Goal: Task Accomplishment & Management: Use online tool/utility

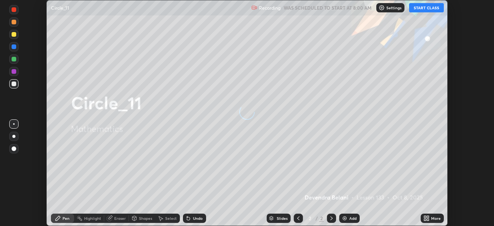
scroll to position [226, 494]
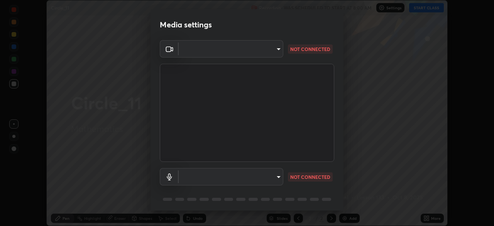
type input "a9133dad2e918d9e43cacff0d24315f55d9a531cdf13b35ee7ee266ddbc74882"
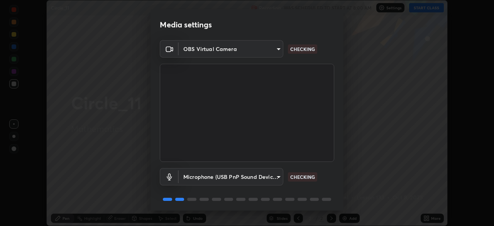
scroll to position [27, 0]
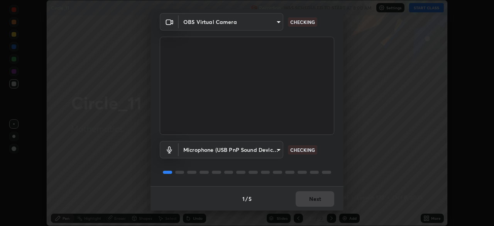
click at [279, 151] on body "Erase all Circle_11 Recording WAS SCHEDULED TO START AT 8:00 AM Settings START …" at bounding box center [247, 113] width 494 height 226
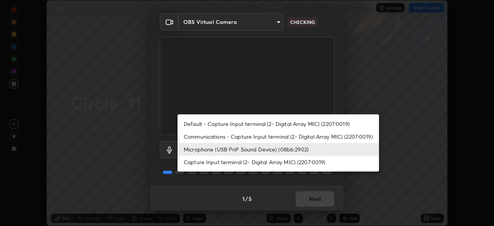
click at [285, 165] on li "Capture Input terminal (2- Digital Array MIC) (2207:0019)" at bounding box center [279, 162] width 202 height 13
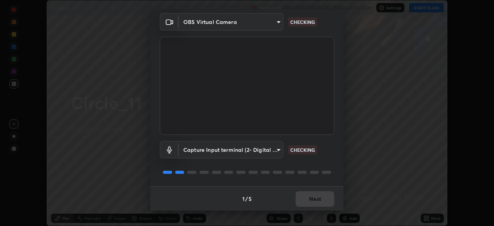
click at [278, 153] on body "Erase all Circle_11 Recording WAS SCHEDULED TO START AT 8:00 AM Settings START …" at bounding box center [247, 113] width 494 height 226
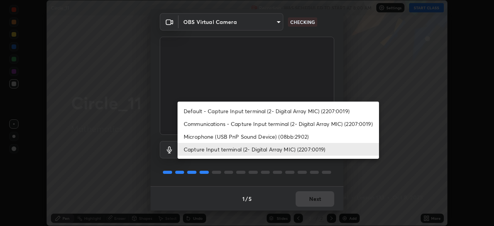
click at [292, 137] on li "Microphone (USB PnP Sound Device) (08bb:2902)" at bounding box center [279, 136] width 202 height 13
type input "2ee99eba62caab97a2905d09126a2f4531f8a74366fa5192b0f1e1518bfa4558"
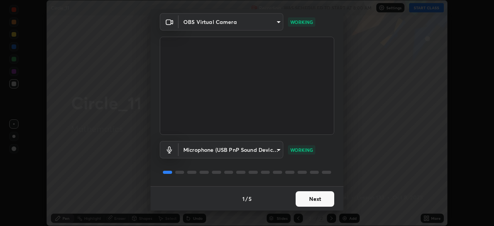
click at [315, 201] on button "Next" at bounding box center [315, 198] width 39 height 15
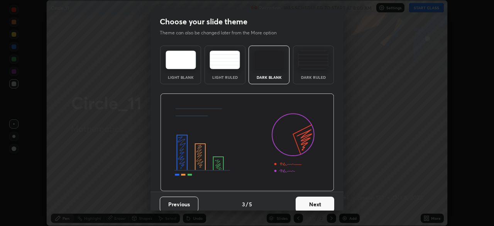
click at [316, 202] on button "Next" at bounding box center [315, 204] width 39 height 15
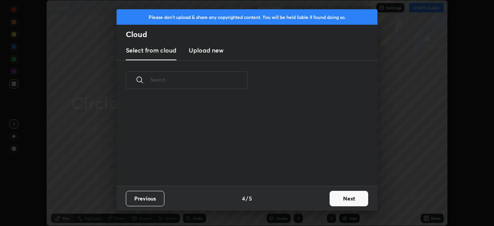
click at [320, 199] on div "Previous 4 / 5 Next" at bounding box center [247, 198] width 261 height 25
click at [338, 201] on button "Next" at bounding box center [349, 198] width 39 height 15
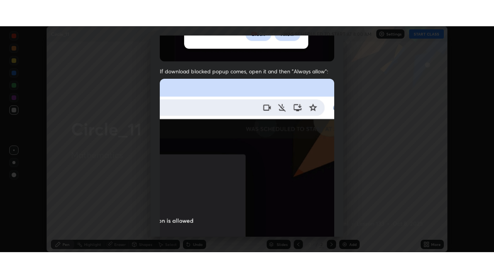
scroll to position [185, 0]
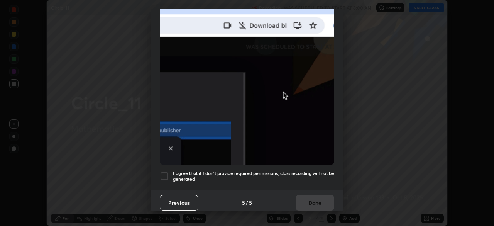
click at [163, 175] on div at bounding box center [164, 175] width 9 height 9
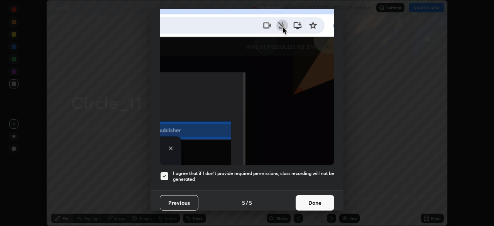
click at [319, 197] on button "Done" at bounding box center [315, 202] width 39 height 15
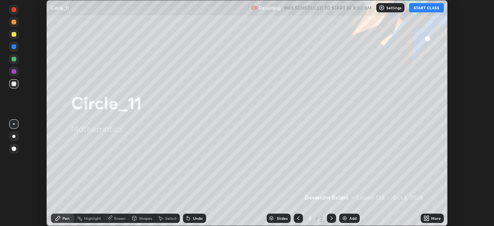
click at [432, 8] on button "START CLASS" at bounding box center [426, 7] width 35 height 9
click at [352, 221] on div "Add" at bounding box center [350, 218] width 20 height 9
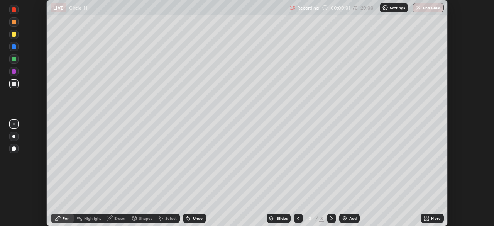
click at [428, 219] on icon at bounding box center [428, 220] width 2 height 2
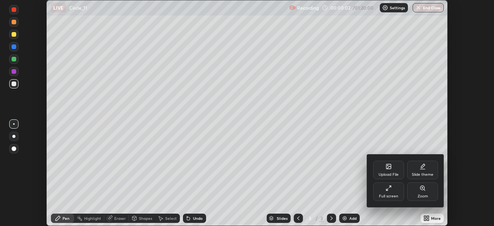
click at [389, 194] on div "Full screen" at bounding box center [388, 196] width 19 height 4
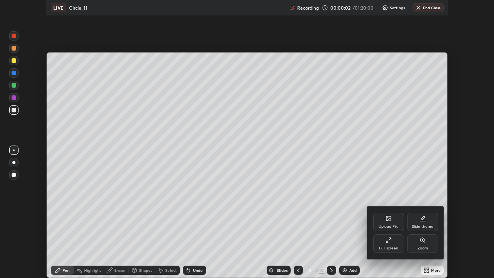
scroll to position [278, 494]
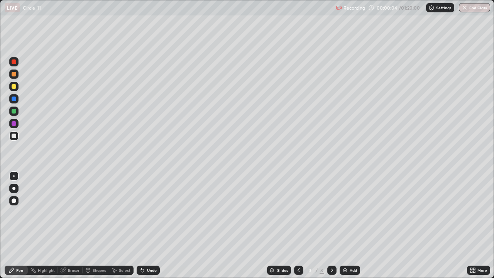
click at [15, 87] on div at bounding box center [14, 86] width 5 height 5
click at [17, 77] on div at bounding box center [13, 74] width 9 height 9
click at [13, 99] on div at bounding box center [14, 99] width 5 height 5
click at [151, 226] on div "Undo" at bounding box center [152, 270] width 10 height 4
click at [152, 226] on div "Undo" at bounding box center [152, 270] width 10 height 4
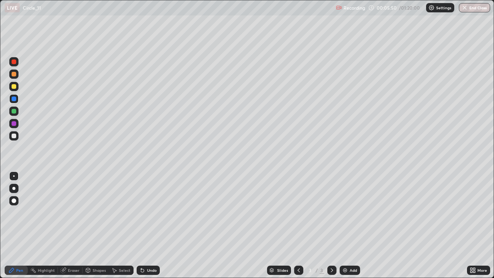
click at [342, 226] on img at bounding box center [345, 270] width 6 height 6
click at [15, 78] on div at bounding box center [13, 74] width 9 height 9
click at [14, 112] on div at bounding box center [14, 111] width 5 height 5
click at [145, 226] on div "Undo" at bounding box center [148, 270] width 23 height 9
click at [144, 226] on icon at bounding box center [142, 270] width 6 height 6
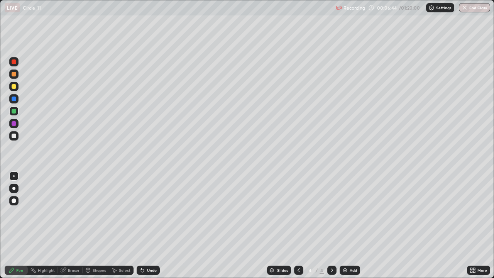
click at [15, 89] on div at bounding box center [13, 86] width 9 height 9
click at [15, 62] on div at bounding box center [14, 61] width 5 height 5
click at [15, 102] on div at bounding box center [13, 98] width 9 height 9
click at [15, 87] on div at bounding box center [14, 86] width 5 height 5
click at [14, 75] on div at bounding box center [14, 74] width 5 height 5
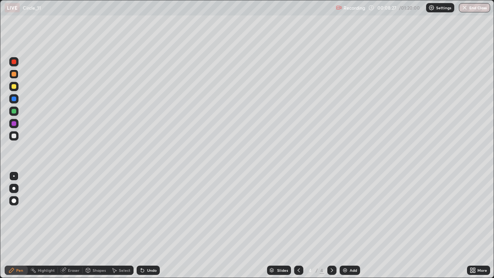
click at [17, 139] on div at bounding box center [13, 135] width 9 height 9
click at [148, 226] on div "Undo" at bounding box center [152, 270] width 10 height 4
click at [147, 226] on div "Undo" at bounding box center [152, 270] width 10 height 4
click at [70, 226] on div "Eraser" at bounding box center [70, 270] width 25 height 9
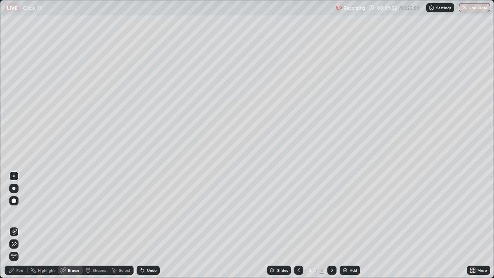
click at [20, 226] on div "Pen" at bounding box center [19, 270] width 7 height 4
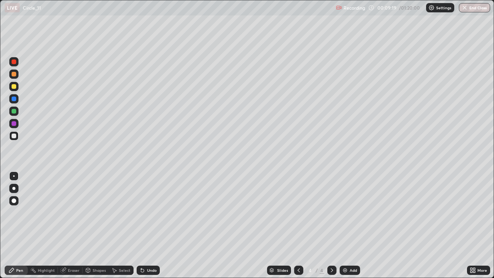
click at [12, 112] on div at bounding box center [14, 111] width 5 height 5
click at [143, 226] on icon at bounding box center [142, 270] width 3 height 3
click at [141, 226] on icon at bounding box center [141, 268] width 1 height 1
click at [144, 226] on icon at bounding box center [142, 270] width 6 height 6
click at [70, 226] on div "Eraser" at bounding box center [74, 270] width 12 height 4
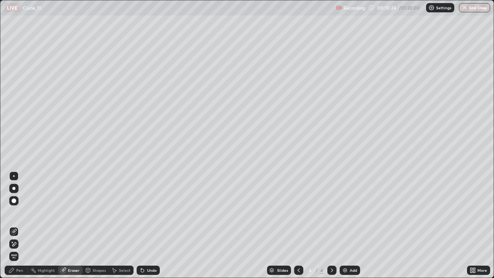
click at [17, 226] on div "Pen" at bounding box center [16, 270] width 23 height 9
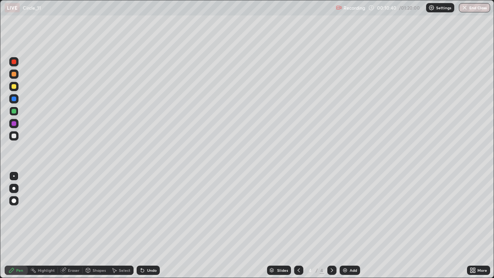
click at [15, 136] on div at bounding box center [14, 136] width 5 height 5
click at [146, 226] on div "Undo" at bounding box center [148, 270] width 23 height 9
click at [148, 226] on div "Undo" at bounding box center [148, 270] width 23 height 9
click at [149, 226] on div "Undo" at bounding box center [148, 270] width 23 height 9
click at [152, 226] on div "Undo" at bounding box center [148, 270] width 23 height 9
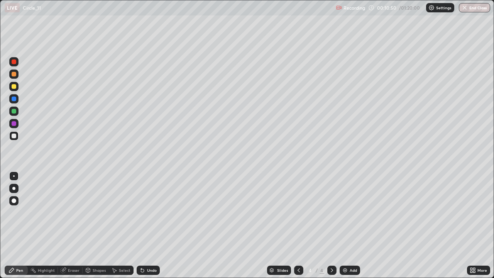
click at [154, 226] on div "Undo" at bounding box center [148, 270] width 23 height 9
click at [153, 226] on div "Undo" at bounding box center [148, 270] width 23 height 9
click at [152, 226] on div "Undo" at bounding box center [148, 270] width 23 height 9
click at [15, 88] on div at bounding box center [14, 86] width 5 height 5
click at [297, 226] on icon at bounding box center [299, 270] width 6 height 6
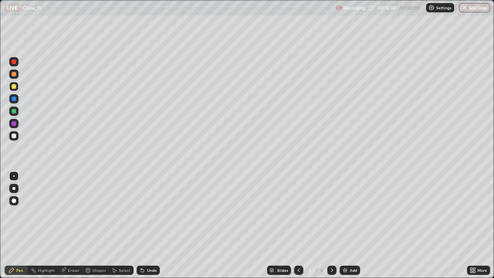
click at [18, 63] on div at bounding box center [13, 61] width 9 height 9
click at [331, 226] on icon at bounding box center [332, 270] width 6 height 6
click at [330, 226] on icon at bounding box center [332, 270] width 6 height 6
click at [331, 226] on icon at bounding box center [332, 270] width 6 height 6
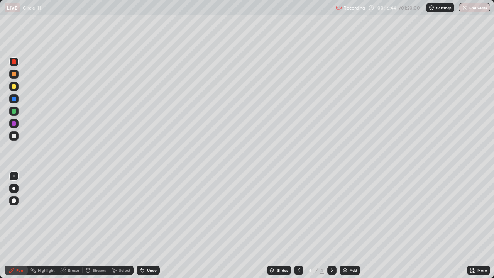
click at [331, 226] on icon at bounding box center [332, 270] width 6 height 6
click at [346, 226] on img at bounding box center [345, 270] width 6 height 6
click at [70, 226] on div "Eraser" at bounding box center [74, 270] width 12 height 4
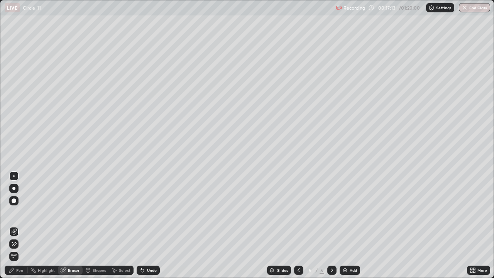
click at [24, 226] on div "Pen" at bounding box center [16, 270] width 23 height 9
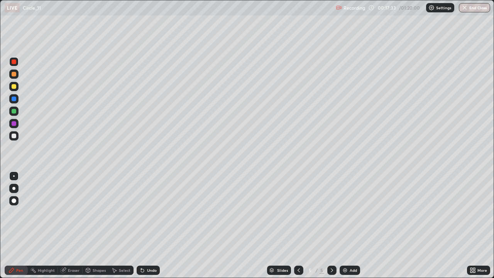
click at [18, 89] on div at bounding box center [13, 86] width 9 height 9
click at [13, 111] on div at bounding box center [14, 111] width 5 height 5
click at [344, 226] on img at bounding box center [345, 270] width 6 height 6
click at [14, 87] on div at bounding box center [14, 86] width 5 height 5
click at [14, 99] on div at bounding box center [14, 99] width 5 height 5
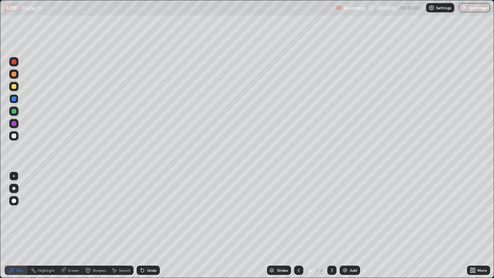
click at [13, 86] on div at bounding box center [14, 86] width 5 height 5
click at [12, 108] on div at bounding box center [13, 111] width 9 height 9
click at [15, 77] on div at bounding box center [13, 74] width 9 height 9
click at [14, 136] on div at bounding box center [14, 136] width 5 height 5
click at [10, 112] on div at bounding box center [13, 111] width 9 height 9
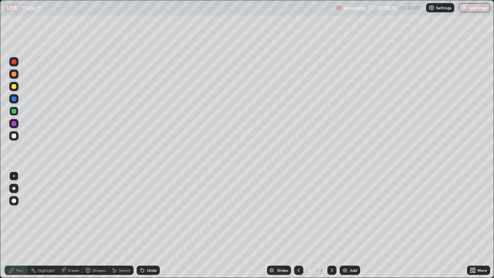
click at [15, 88] on div at bounding box center [14, 86] width 5 height 5
click at [298, 226] on icon at bounding box center [299, 270] width 6 height 6
click at [328, 226] on div at bounding box center [332, 270] width 9 height 9
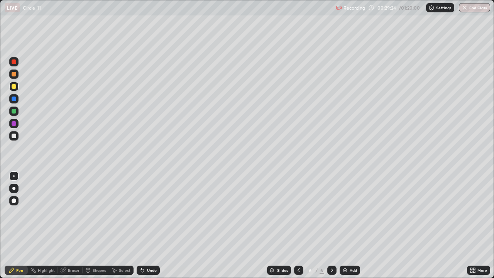
click at [329, 226] on icon at bounding box center [332, 270] width 6 height 6
click at [342, 226] on img at bounding box center [345, 270] width 6 height 6
click at [14, 76] on div at bounding box center [14, 74] width 5 height 5
click at [297, 226] on div at bounding box center [298, 270] width 9 height 9
click at [298, 226] on icon at bounding box center [299, 270] width 6 height 6
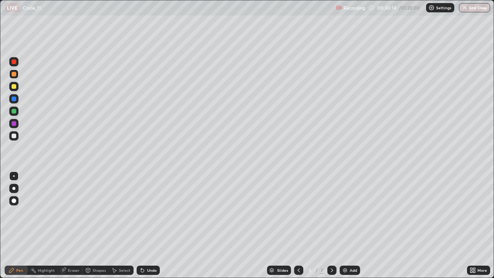
click at [297, 226] on icon at bounding box center [299, 270] width 6 height 6
click at [294, 226] on div at bounding box center [298, 270] width 9 height 9
click at [330, 226] on icon at bounding box center [332, 270] width 6 height 6
click at [331, 226] on icon at bounding box center [332, 270] width 6 height 6
click at [330, 226] on icon at bounding box center [332, 270] width 6 height 6
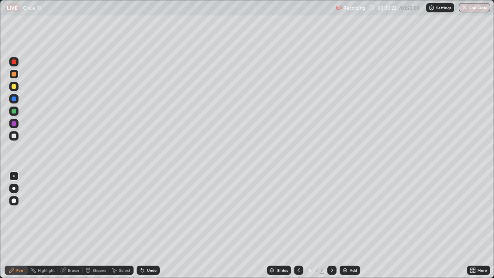
click at [330, 226] on icon at bounding box center [332, 270] width 6 height 6
click at [141, 226] on icon at bounding box center [142, 270] width 3 height 3
click at [14, 87] on div at bounding box center [14, 86] width 5 height 5
click at [149, 226] on div "Undo" at bounding box center [148, 270] width 23 height 9
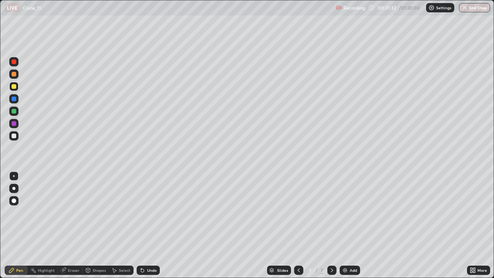
click at [12, 121] on div at bounding box center [13, 123] width 9 height 9
click at [153, 226] on div "Undo" at bounding box center [148, 270] width 23 height 9
click at [148, 226] on div "Undo" at bounding box center [148, 270] width 23 height 9
click at [148, 226] on div "Undo" at bounding box center [152, 270] width 10 height 4
click at [15, 90] on div at bounding box center [13, 86] width 9 height 9
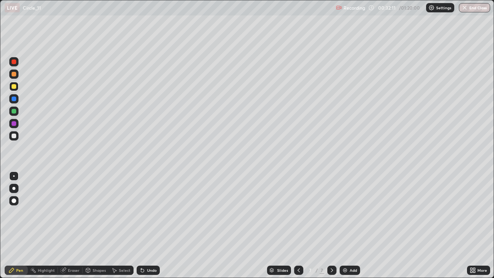
click at [17, 64] on div at bounding box center [13, 61] width 9 height 9
click at [151, 226] on div "Undo" at bounding box center [152, 270] width 10 height 4
click at [14, 136] on div at bounding box center [14, 136] width 5 height 5
click at [148, 226] on div "Undo" at bounding box center [148, 270] width 23 height 9
click at [146, 226] on div "Undo" at bounding box center [148, 270] width 23 height 9
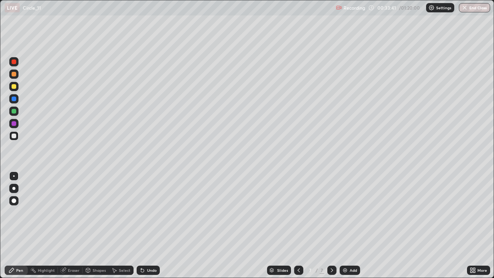
click at [149, 226] on div "Undo" at bounding box center [148, 270] width 23 height 9
click at [14, 88] on div at bounding box center [14, 86] width 5 height 5
click at [345, 226] on img at bounding box center [345, 270] width 6 height 6
click at [13, 99] on div at bounding box center [14, 99] width 5 height 5
click at [15, 89] on div at bounding box center [13, 86] width 9 height 9
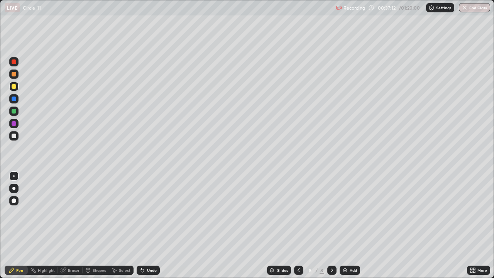
click at [148, 226] on div "Undo" at bounding box center [148, 270] width 23 height 9
click at [15, 88] on div at bounding box center [14, 86] width 5 height 5
click at [78, 226] on div "Eraser" at bounding box center [74, 270] width 12 height 4
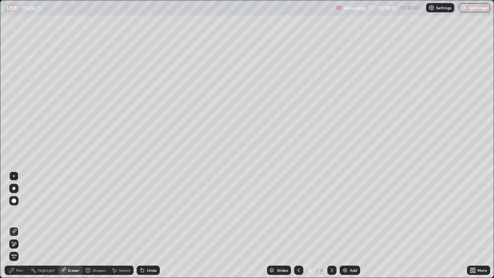
click at [27, 226] on div "Pen" at bounding box center [16, 270] width 23 height 9
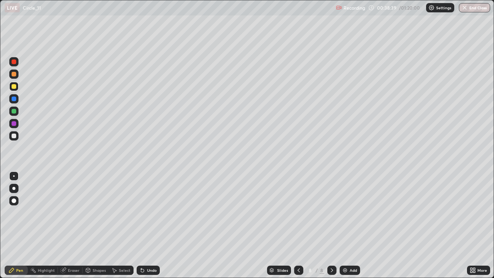
click at [17, 136] on div at bounding box center [13, 135] width 9 height 9
click at [17, 87] on div at bounding box center [13, 86] width 9 height 9
click at [298, 226] on icon at bounding box center [299, 270] width 6 height 6
click at [329, 226] on icon at bounding box center [332, 270] width 6 height 6
click at [330, 226] on icon at bounding box center [332, 270] width 6 height 6
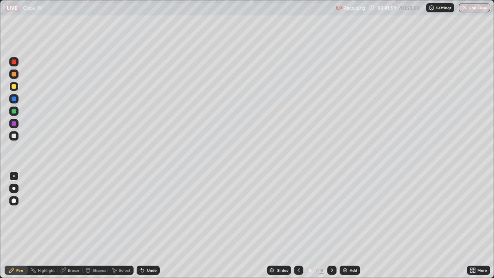
click at [331, 226] on icon at bounding box center [332, 270] width 6 height 6
click at [346, 226] on img at bounding box center [345, 270] width 6 height 6
click at [153, 226] on div "Undo" at bounding box center [152, 270] width 10 height 4
click at [147, 226] on div "Undo" at bounding box center [148, 270] width 23 height 9
click at [14, 74] on div at bounding box center [14, 74] width 5 height 5
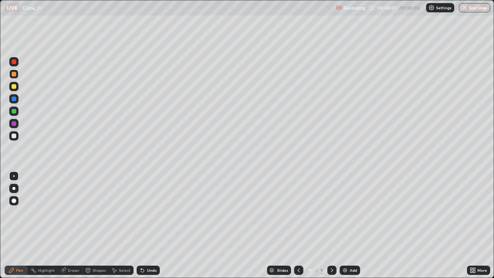
click at [12, 100] on div at bounding box center [14, 99] width 5 height 5
click at [15, 114] on div at bounding box center [13, 111] width 9 height 9
click at [12, 77] on div at bounding box center [13, 74] width 9 height 9
click at [345, 226] on img at bounding box center [345, 270] width 6 height 6
click at [15, 103] on div at bounding box center [13, 98] width 9 height 9
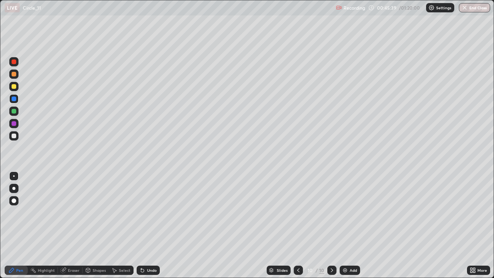
click at [14, 138] on div at bounding box center [14, 136] width 5 height 5
click at [333, 226] on icon at bounding box center [332, 270] width 6 height 6
click at [351, 226] on div "Add" at bounding box center [350, 270] width 20 height 9
click at [342, 226] on img at bounding box center [345, 270] width 6 height 6
click at [12, 87] on div at bounding box center [14, 86] width 5 height 5
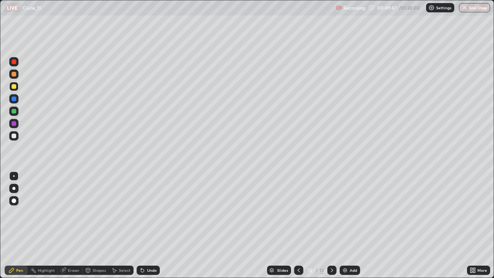
click at [144, 226] on icon at bounding box center [142, 270] width 6 height 6
click at [151, 226] on div "Undo" at bounding box center [148, 270] width 23 height 9
click at [149, 226] on div "Undo" at bounding box center [148, 270] width 23 height 9
click at [151, 226] on div "Undo" at bounding box center [148, 270] width 23 height 9
click at [153, 226] on div "Undo" at bounding box center [148, 270] width 23 height 9
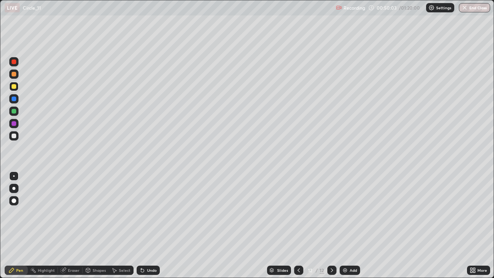
click at [14, 113] on div at bounding box center [14, 111] width 5 height 5
click at [140, 226] on icon at bounding box center [142, 270] width 6 height 6
click at [137, 226] on div "Undo" at bounding box center [148, 270] width 23 height 9
click at [131, 226] on div "Select" at bounding box center [121, 270] width 25 height 9
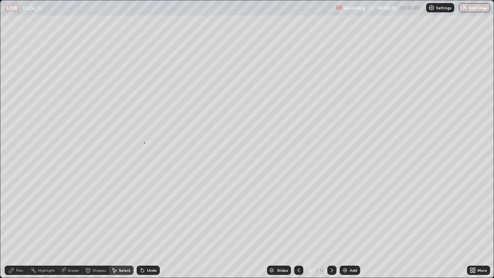
click at [144, 143] on div "0 ° Undo Copy Duplicate Duplicate to new slide Delete" at bounding box center [247, 139] width 494 height 278
click at [18, 226] on div "Pen" at bounding box center [19, 270] width 7 height 4
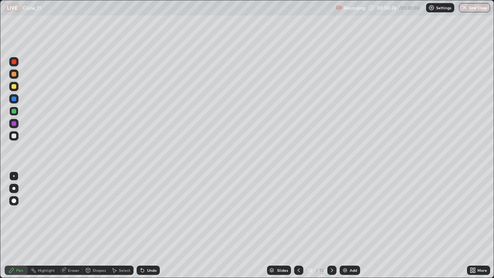
click at [150, 226] on div "Undo" at bounding box center [152, 270] width 10 height 4
click at [14, 62] on div at bounding box center [14, 61] width 5 height 5
click at [15, 87] on div at bounding box center [14, 86] width 5 height 5
click at [146, 226] on div "Undo" at bounding box center [148, 270] width 23 height 9
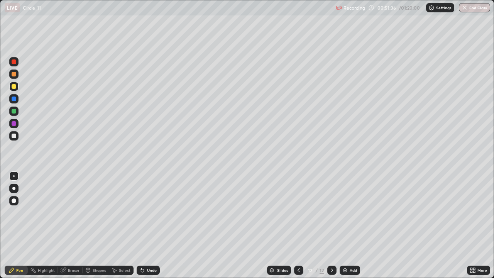
click at [148, 226] on div "Undo" at bounding box center [148, 270] width 23 height 9
click at [150, 226] on div "Undo" at bounding box center [148, 270] width 23 height 9
click at [242, 226] on div "Slides 12 / 12 Add" at bounding box center [313, 270] width 307 height 15
click at [13, 100] on div at bounding box center [14, 99] width 5 height 5
click at [15, 65] on div at bounding box center [13, 61] width 9 height 9
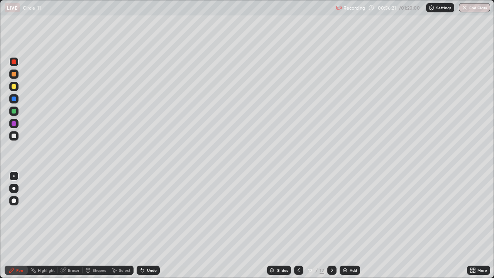
click at [114, 226] on icon at bounding box center [115, 270] width 4 height 5
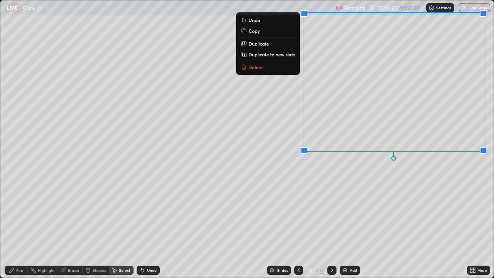
click at [292, 71] on button "Delete" at bounding box center [268, 67] width 58 height 9
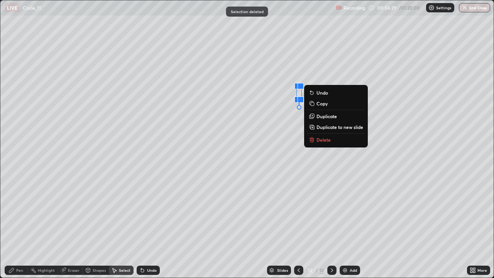
click at [351, 144] on button "Delete" at bounding box center [336, 139] width 58 height 9
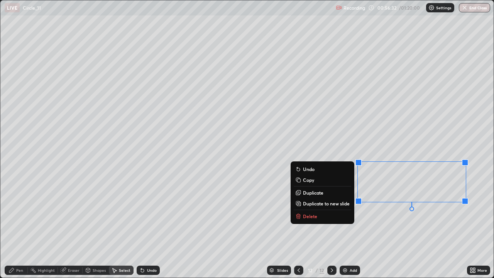
click at [335, 212] on button "Delete" at bounding box center [323, 216] width 58 height 9
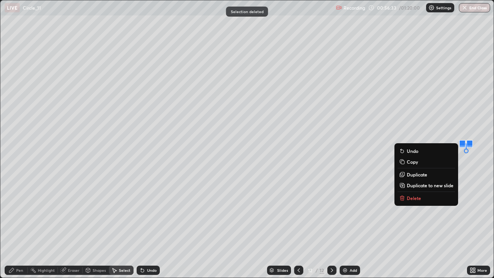
click at [435, 200] on button "Delete" at bounding box center [427, 198] width 58 height 9
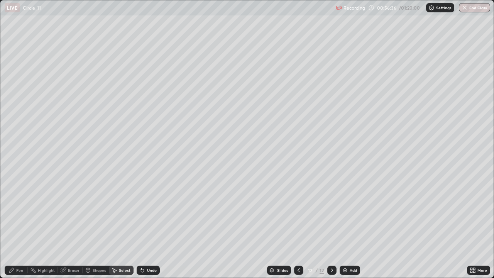
click at [25, 226] on div "Pen" at bounding box center [16, 270] width 23 height 9
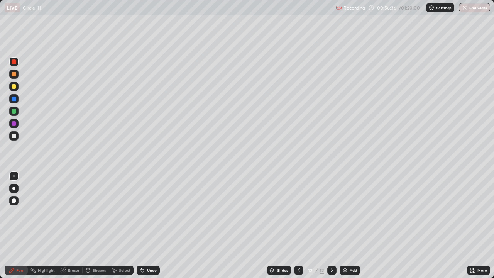
click at [13, 87] on div at bounding box center [14, 86] width 5 height 5
click at [77, 226] on div "Eraser" at bounding box center [74, 270] width 12 height 4
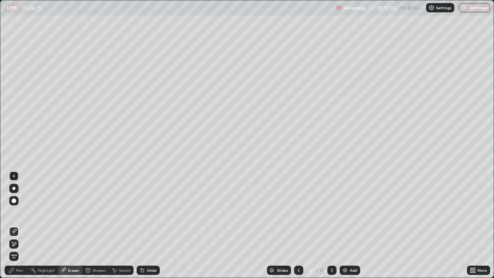
click at [26, 226] on div "Pen" at bounding box center [16, 270] width 23 height 9
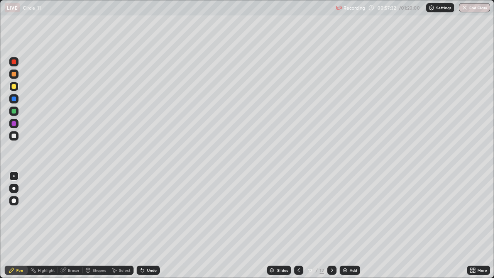
click at [16, 77] on div at bounding box center [13, 74] width 9 height 9
click at [121, 226] on div "Select" at bounding box center [121, 270] width 25 height 9
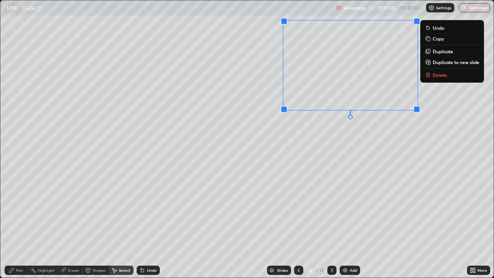
click at [437, 78] on button "Delete" at bounding box center [453, 74] width 58 height 9
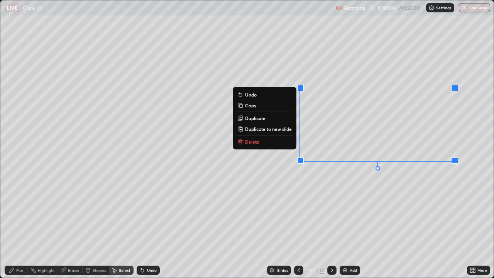
click at [280, 144] on button "Delete" at bounding box center [265, 141] width 58 height 9
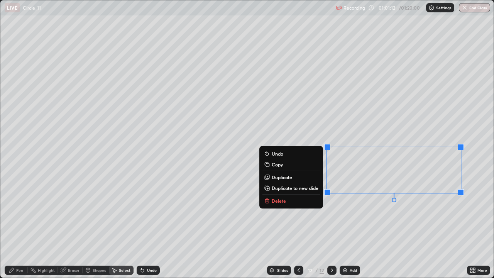
click at [308, 203] on button "Delete" at bounding box center [292, 200] width 58 height 9
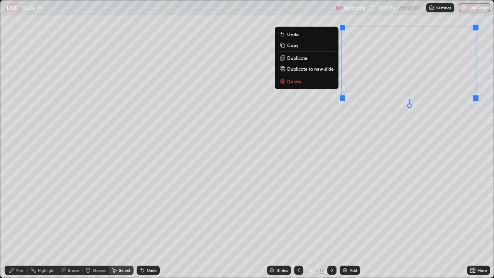
click at [317, 86] on button "Delete" at bounding box center [307, 81] width 58 height 9
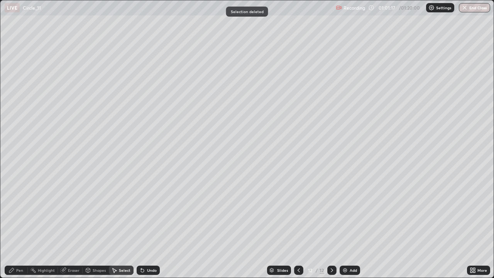
click at [19, 226] on div "Pen" at bounding box center [19, 270] width 7 height 4
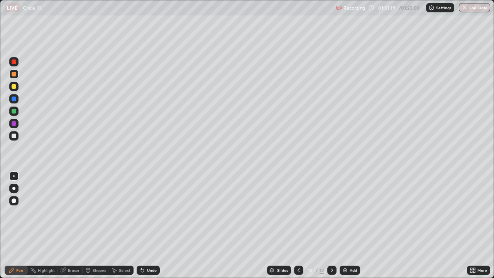
click at [14, 87] on div at bounding box center [14, 86] width 5 height 5
click at [15, 63] on div at bounding box center [14, 61] width 5 height 5
click at [154, 226] on div "Undo" at bounding box center [152, 270] width 10 height 4
click at [15, 112] on div at bounding box center [14, 111] width 5 height 5
click at [15, 137] on div at bounding box center [14, 136] width 5 height 5
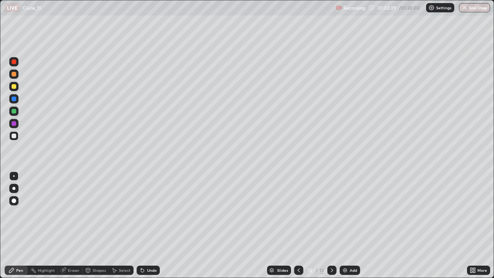
click at [150, 226] on div "Undo" at bounding box center [152, 270] width 10 height 4
click at [149, 226] on div "Undo" at bounding box center [152, 270] width 10 height 4
click at [151, 226] on div "Undo" at bounding box center [152, 270] width 10 height 4
click at [154, 226] on div "Undo" at bounding box center [152, 270] width 10 height 4
click at [153, 226] on div "Undo" at bounding box center [148, 270] width 23 height 9
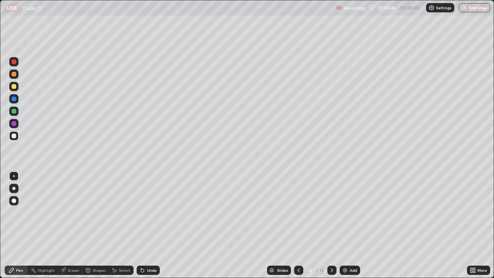
click at [275, 226] on div "Slides" at bounding box center [279, 270] width 24 height 9
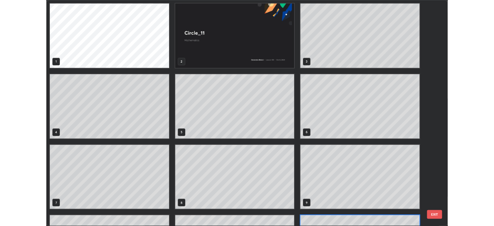
scroll to position [275, 490]
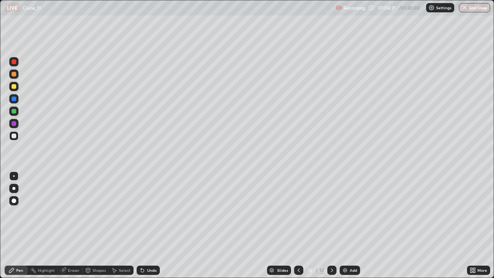
click at [14, 88] on div at bounding box center [14, 86] width 5 height 5
click at [343, 226] on img at bounding box center [345, 270] width 6 height 6
click at [14, 74] on div at bounding box center [14, 74] width 5 height 5
click at [15, 112] on div at bounding box center [14, 111] width 5 height 5
click at [145, 226] on div "Undo" at bounding box center [148, 270] width 23 height 9
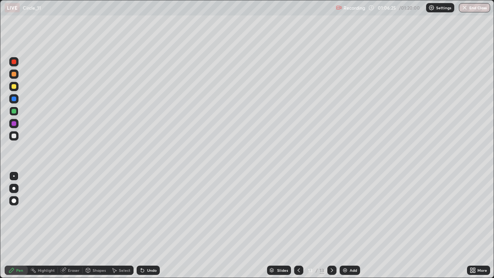
click at [147, 226] on div "Undo" at bounding box center [152, 270] width 10 height 4
click at [151, 226] on div "Undo" at bounding box center [148, 270] width 23 height 9
click at [11, 65] on div at bounding box center [13, 61] width 9 height 9
click at [14, 87] on div at bounding box center [14, 86] width 5 height 5
click at [14, 124] on div at bounding box center [14, 123] width 5 height 5
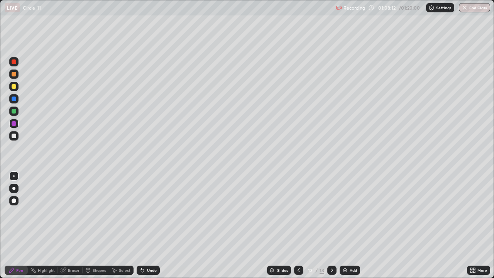
click at [13, 109] on div at bounding box center [14, 111] width 5 height 5
click at [147, 226] on div "Undo" at bounding box center [152, 270] width 10 height 4
click at [149, 226] on div "Undo" at bounding box center [148, 270] width 23 height 9
click at [147, 226] on div "Undo" at bounding box center [152, 270] width 10 height 4
click at [144, 226] on icon at bounding box center [142, 270] width 6 height 6
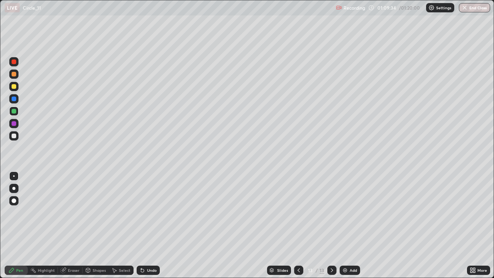
click at [141, 226] on icon at bounding box center [142, 270] width 3 height 3
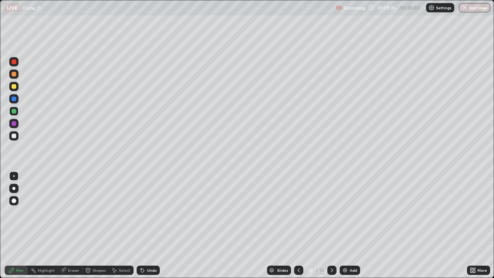
click at [142, 226] on div "Undo" at bounding box center [148, 270] width 23 height 9
click at [150, 226] on div "Undo" at bounding box center [148, 270] width 23 height 9
click at [147, 226] on div "Undo" at bounding box center [148, 270] width 23 height 9
click at [148, 226] on div "Undo" at bounding box center [148, 270] width 23 height 9
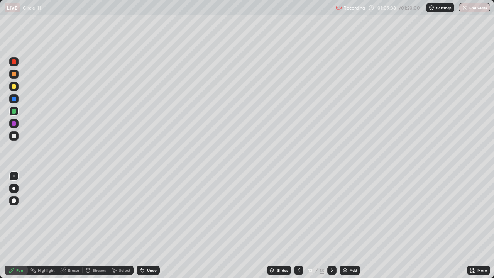
click at [155, 226] on div "Undo" at bounding box center [148, 270] width 23 height 9
click at [149, 226] on div "Undo" at bounding box center [152, 270] width 10 height 4
click at [147, 226] on div "Undo" at bounding box center [152, 270] width 10 height 4
click at [15, 78] on div at bounding box center [13, 74] width 9 height 9
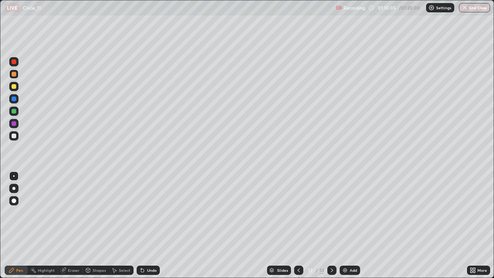
click at [147, 226] on div "Undo" at bounding box center [152, 270] width 10 height 4
click at [14, 89] on div at bounding box center [13, 86] width 9 height 9
click at [150, 226] on div "Undo" at bounding box center [148, 270] width 23 height 9
click at [144, 226] on div "Undo" at bounding box center [148, 270] width 23 height 9
click at [143, 226] on div "Undo" at bounding box center [148, 270] width 23 height 9
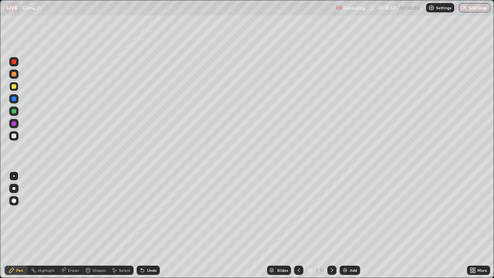
click at [16, 126] on div at bounding box center [13, 123] width 9 height 9
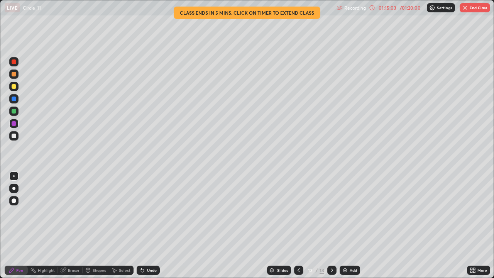
click at [124, 226] on div "Select" at bounding box center [121, 270] width 25 height 9
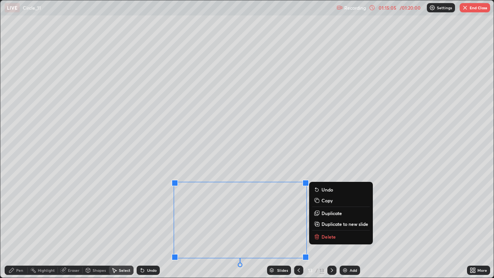
click at [328, 226] on p "Delete" at bounding box center [329, 237] width 14 height 6
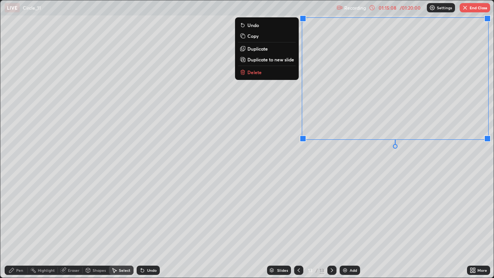
click at [283, 76] on button "Delete" at bounding box center [267, 72] width 58 height 9
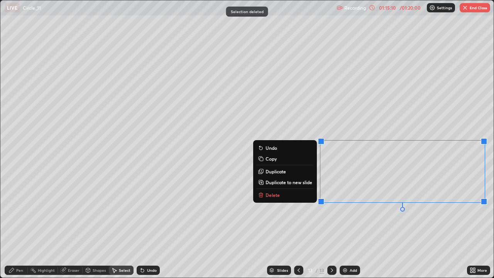
click at [306, 196] on button "Delete" at bounding box center [285, 194] width 58 height 9
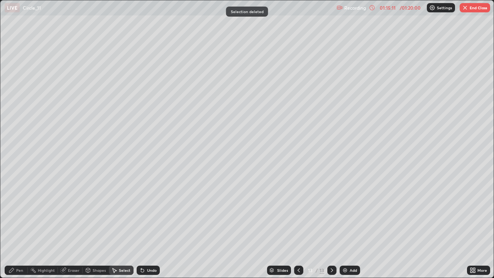
click at [27, 226] on div "Pen" at bounding box center [16, 270] width 23 height 9
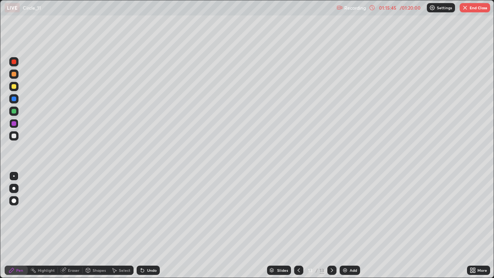
click at [14, 140] on div at bounding box center [13, 135] width 9 height 9
click at [149, 226] on div "Undo" at bounding box center [152, 270] width 10 height 4
click at [16, 100] on div at bounding box center [13, 98] width 9 height 9
click at [149, 226] on div "Undo" at bounding box center [148, 270] width 23 height 9
click at [16, 140] on div at bounding box center [13, 135] width 9 height 9
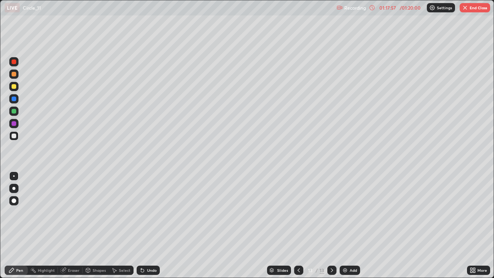
click at [14, 87] on div at bounding box center [14, 86] width 5 height 5
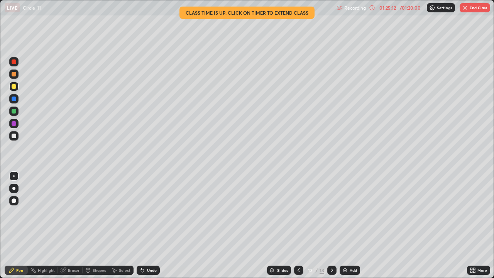
click at [477, 8] on button "End Class" at bounding box center [475, 7] width 31 height 9
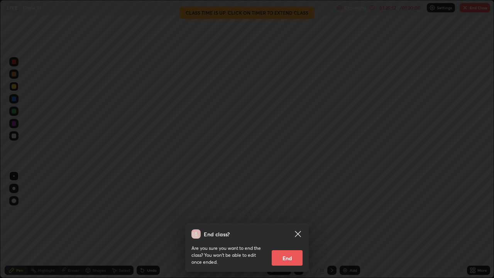
click at [291, 226] on button "End" at bounding box center [287, 257] width 31 height 15
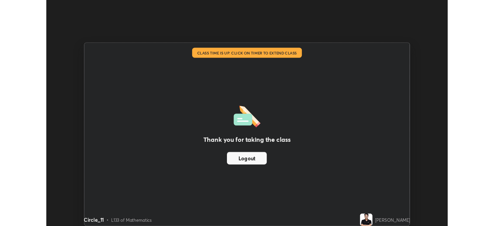
scroll to position [38398, 38130]
